Goal: Use online tool/utility

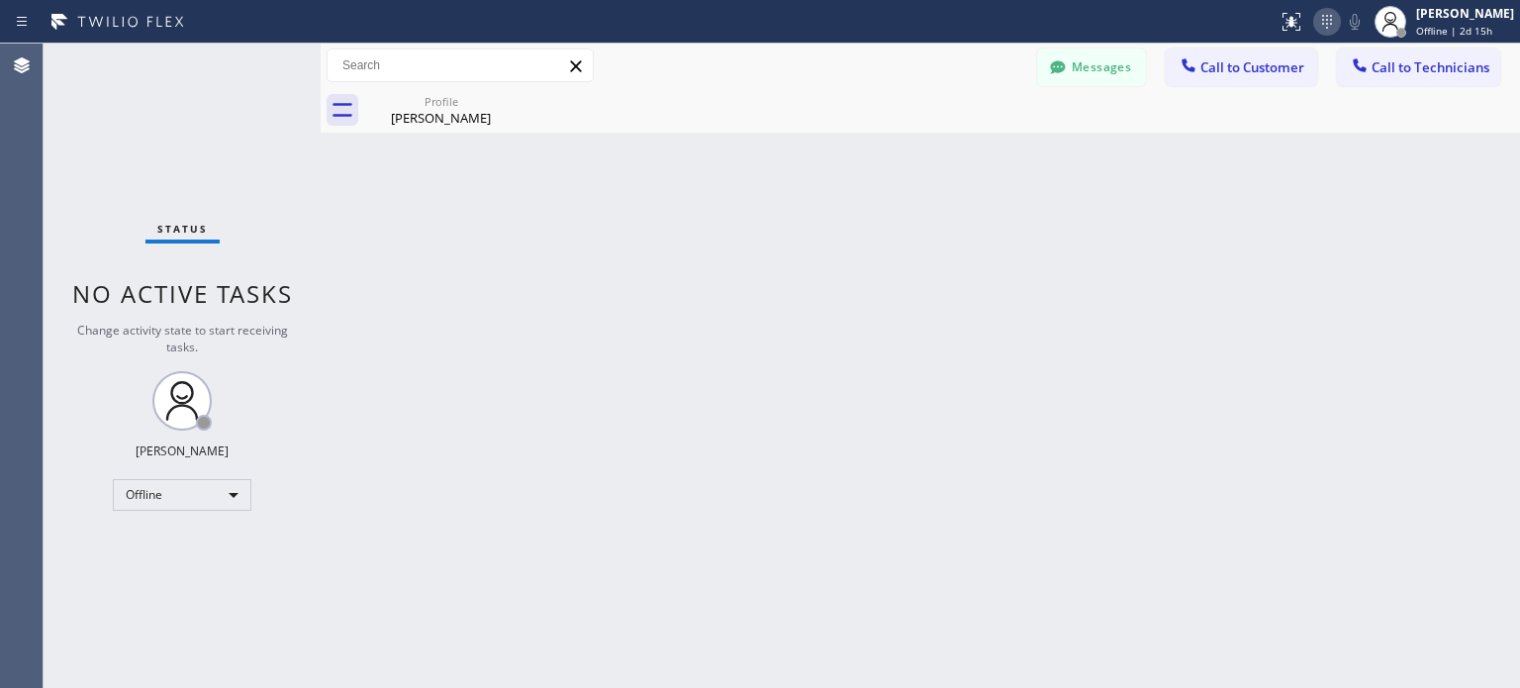
click at [1323, 18] on icon at bounding box center [1328, 22] width 24 height 24
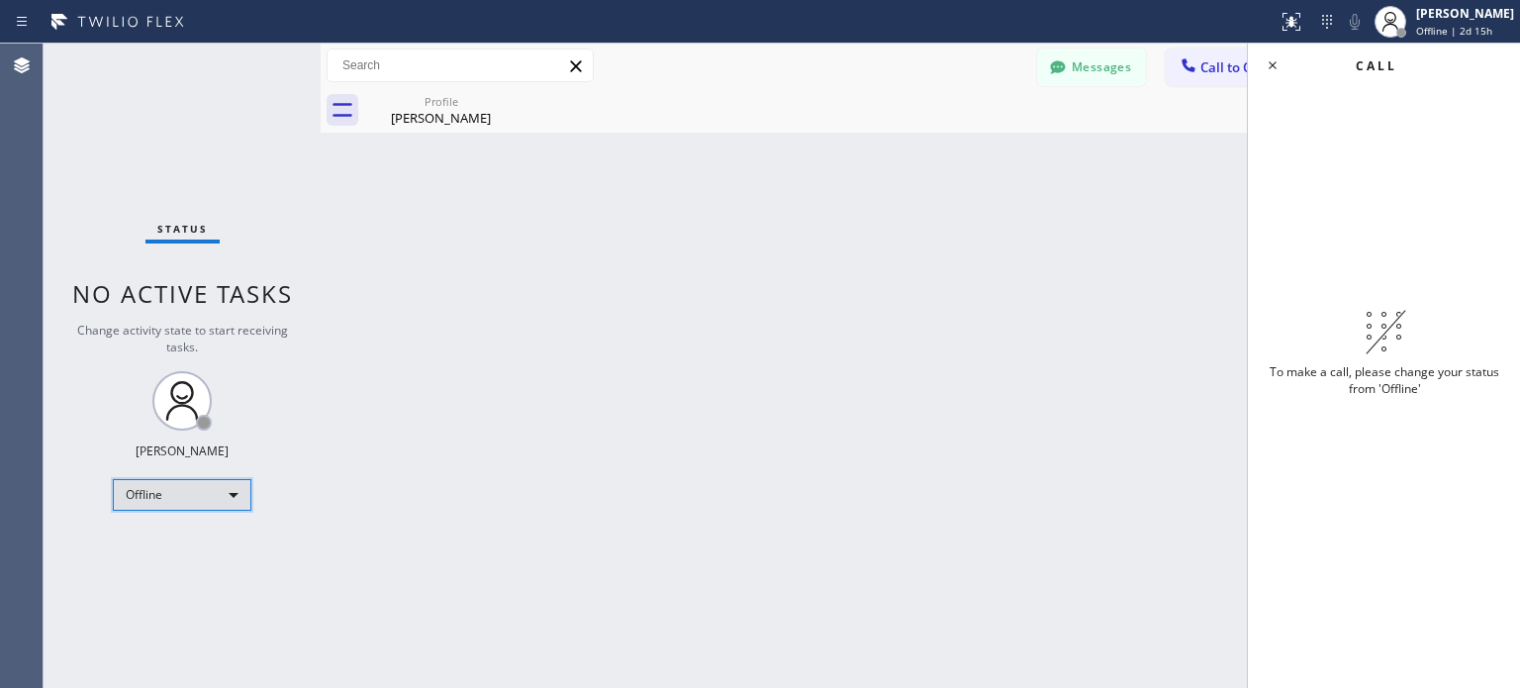
click at [157, 484] on div "Offline" at bounding box center [182, 495] width 139 height 32
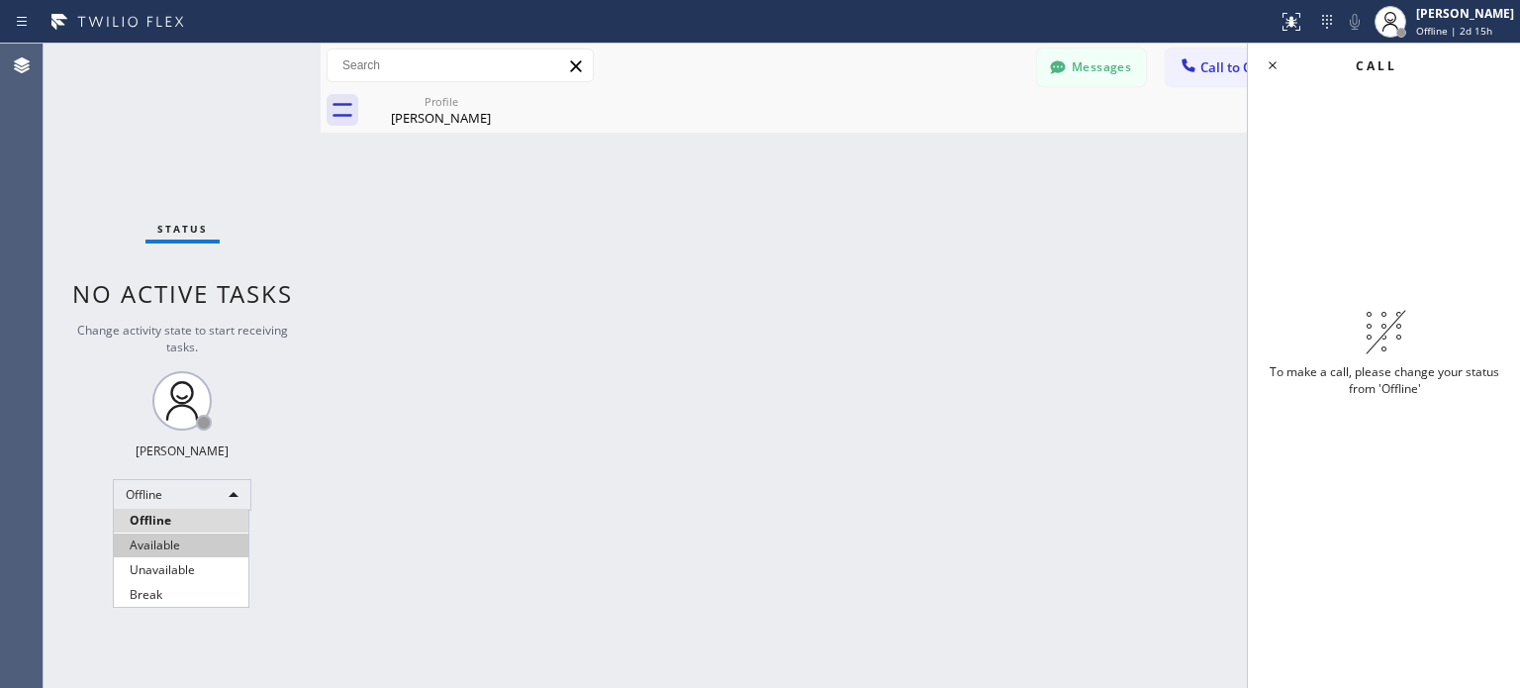
click at [195, 547] on li "Available" at bounding box center [181, 546] width 135 height 24
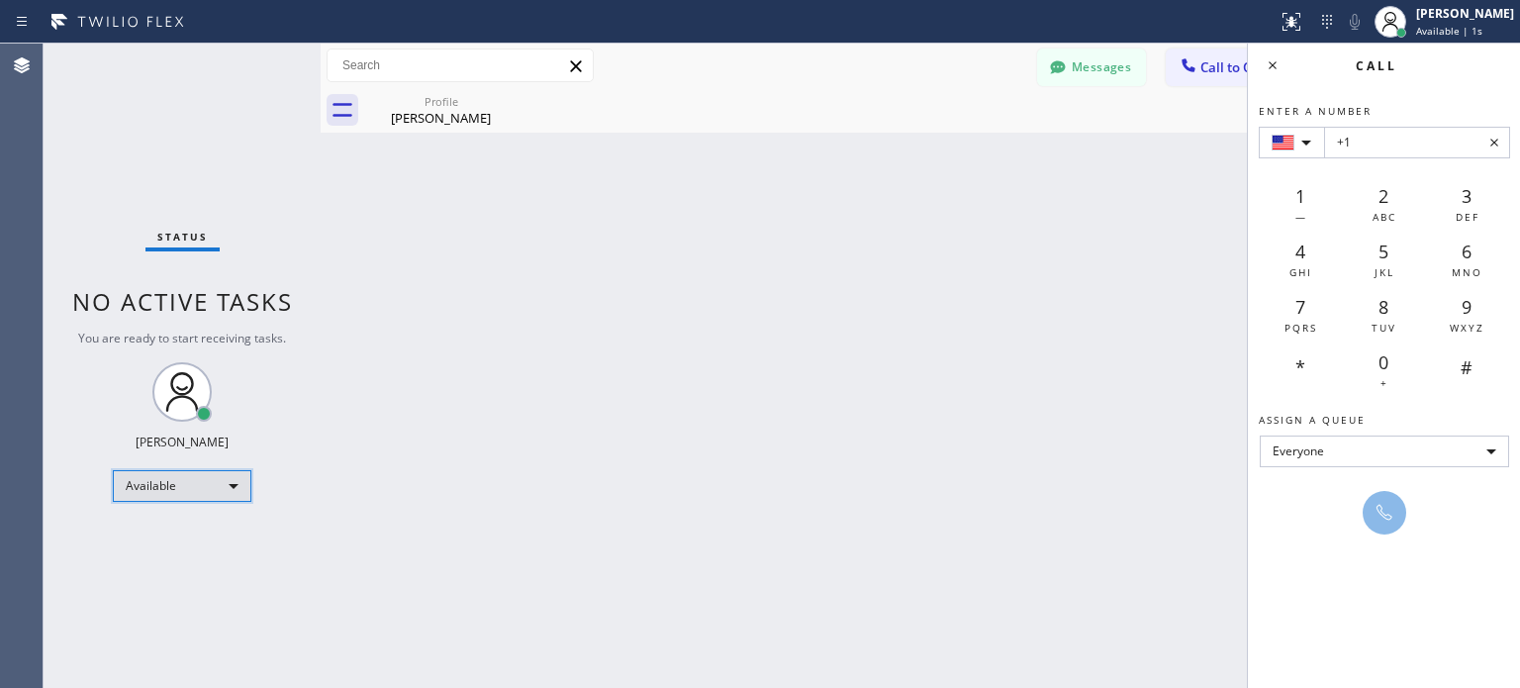
click at [224, 477] on div "Available" at bounding box center [182, 486] width 139 height 32
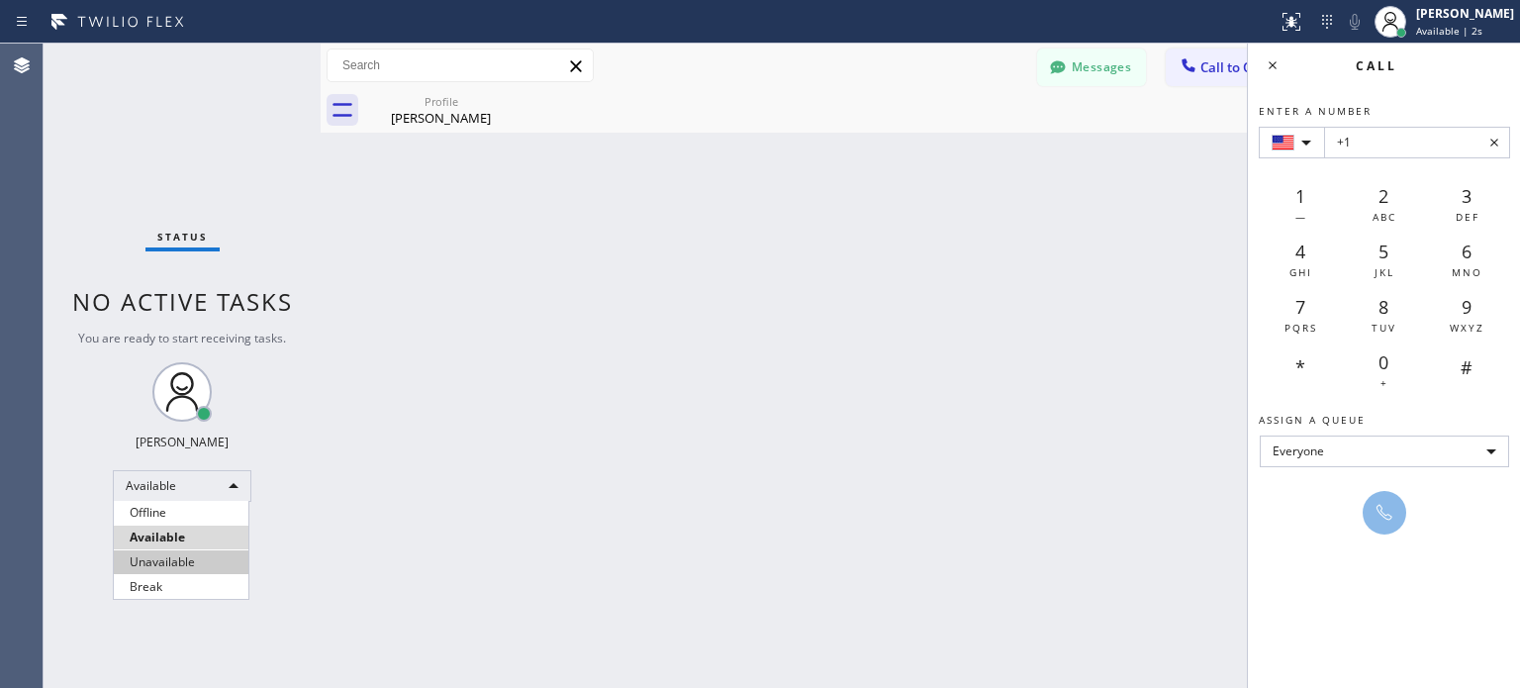
click at [206, 552] on li "Unavailable" at bounding box center [181, 562] width 135 height 24
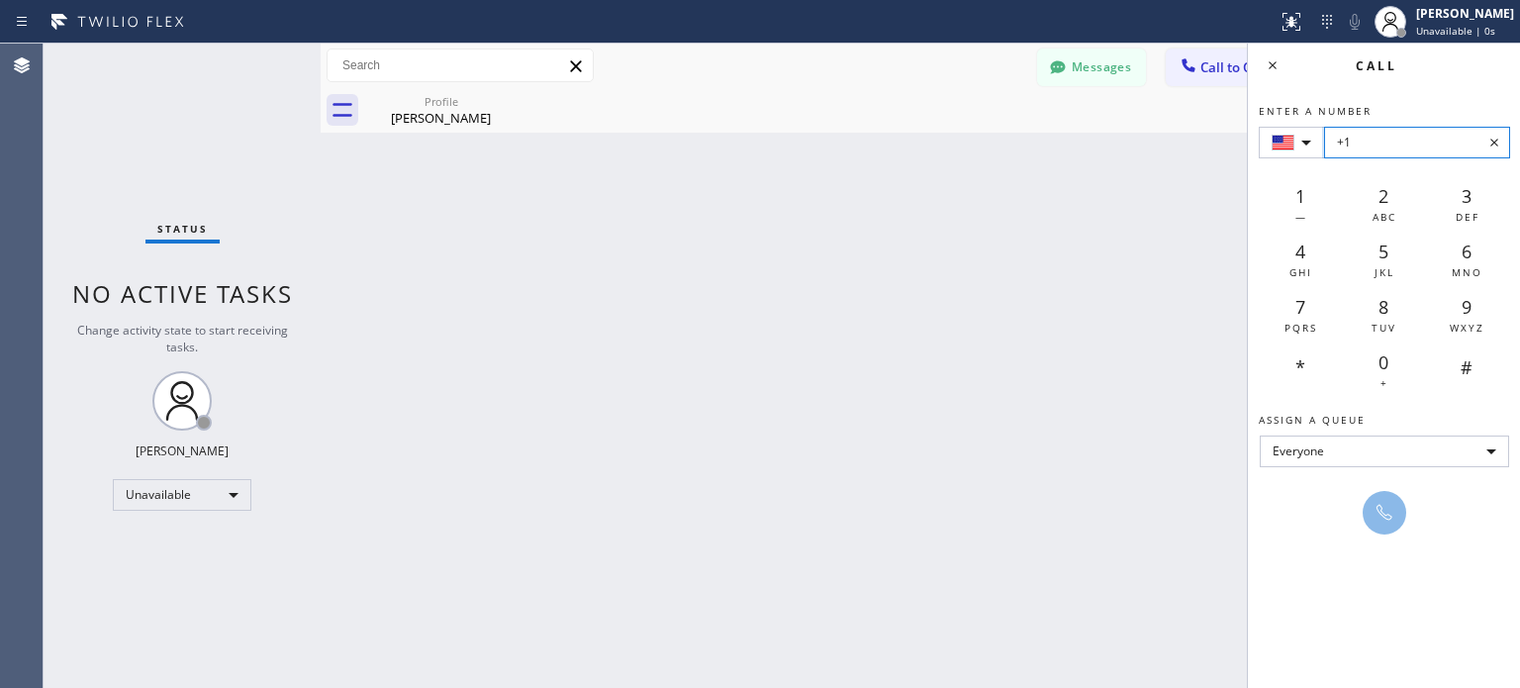
click at [1414, 147] on input "+1" at bounding box center [1417, 143] width 186 height 32
paste input "[PHONE_NUMBER]"
type input "[PHONE_NUMBER]"
click at [1399, 506] on button at bounding box center [1385, 513] width 44 height 44
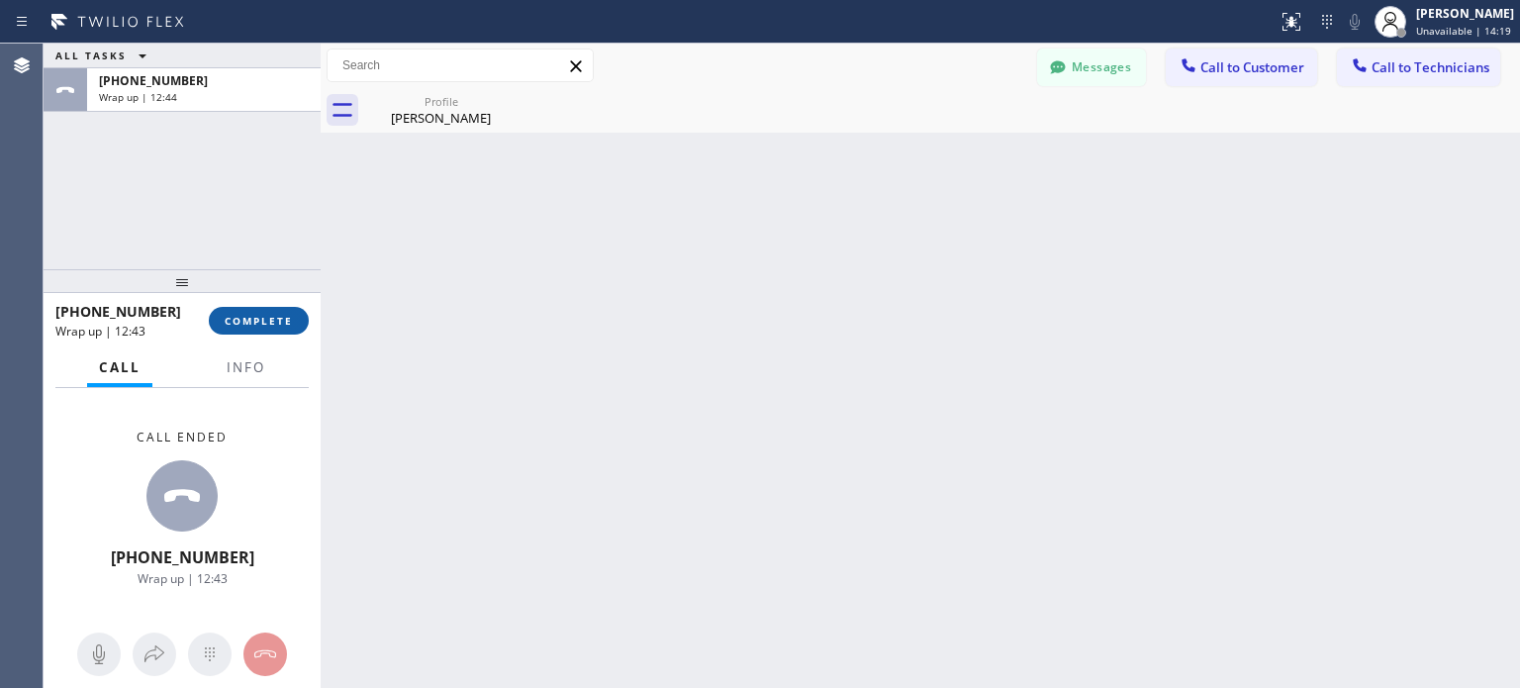
click at [297, 325] on button "COMPLETE" at bounding box center [259, 321] width 100 height 28
